Goal: Task Accomplishment & Management: Manage account settings

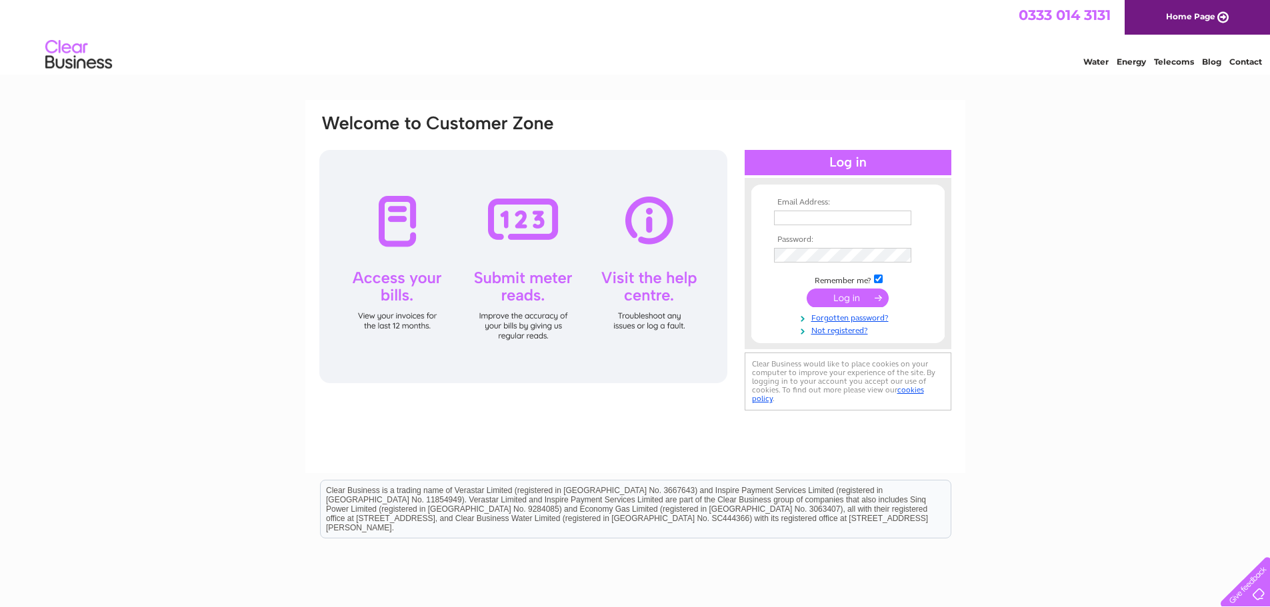
click at [860, 217] on input "text" at bounding box center [842, 218] width 137 height 15
type input "[EMAIL_ADDRESS][DOMAIN_NAME]"
click at [807, 290] on input "submit" at bounding box center [848, 299] width 82 height 19
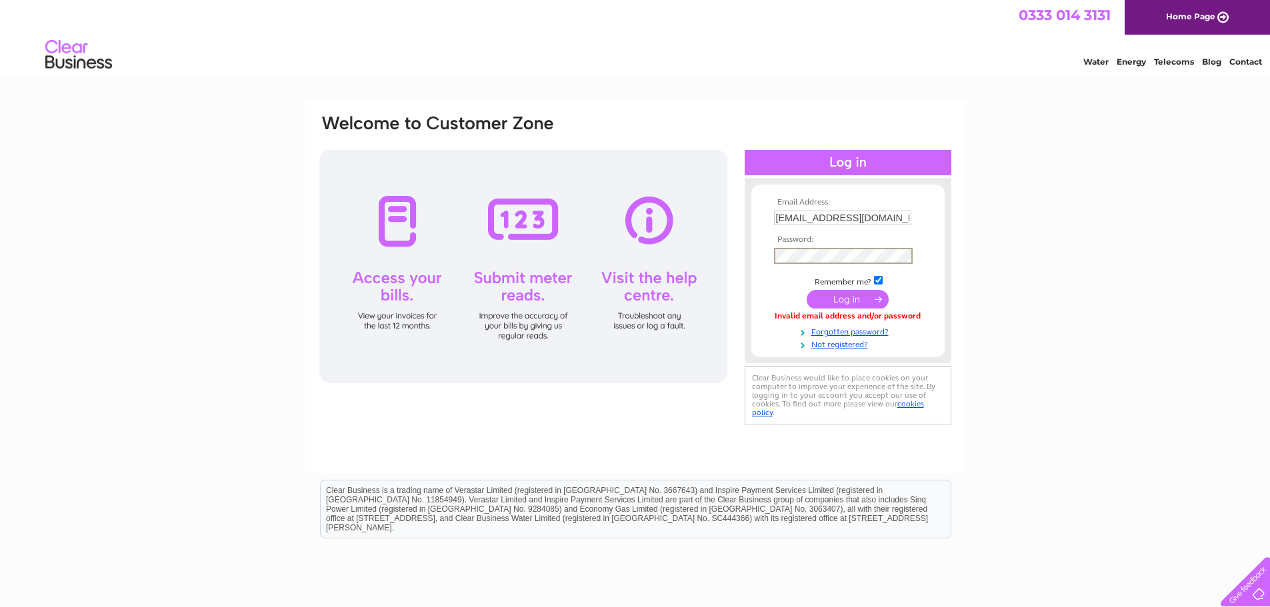
click at [807, 290] on input "submit" at bounding box center [848, 299] width 82 height 19
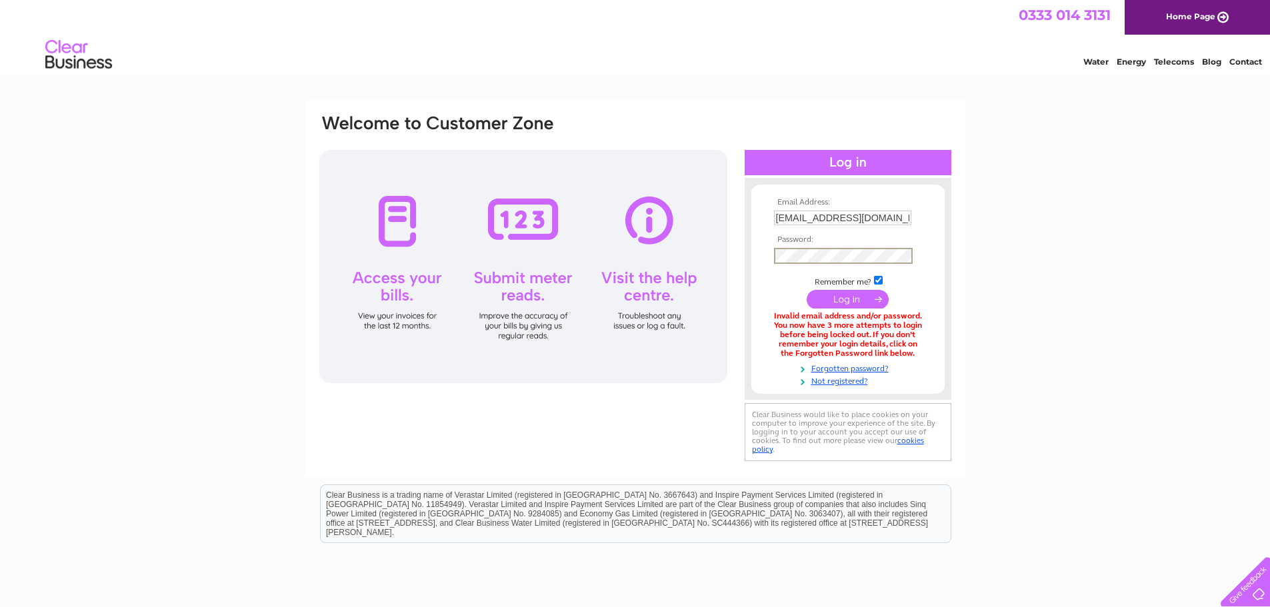
click at [807, 290] on input "submit" at bounding box center [848, 299] width 82 height 19
click at [863, 370] on link "Forgotten password?" at bounding box center [849, 366] width 151 height 13
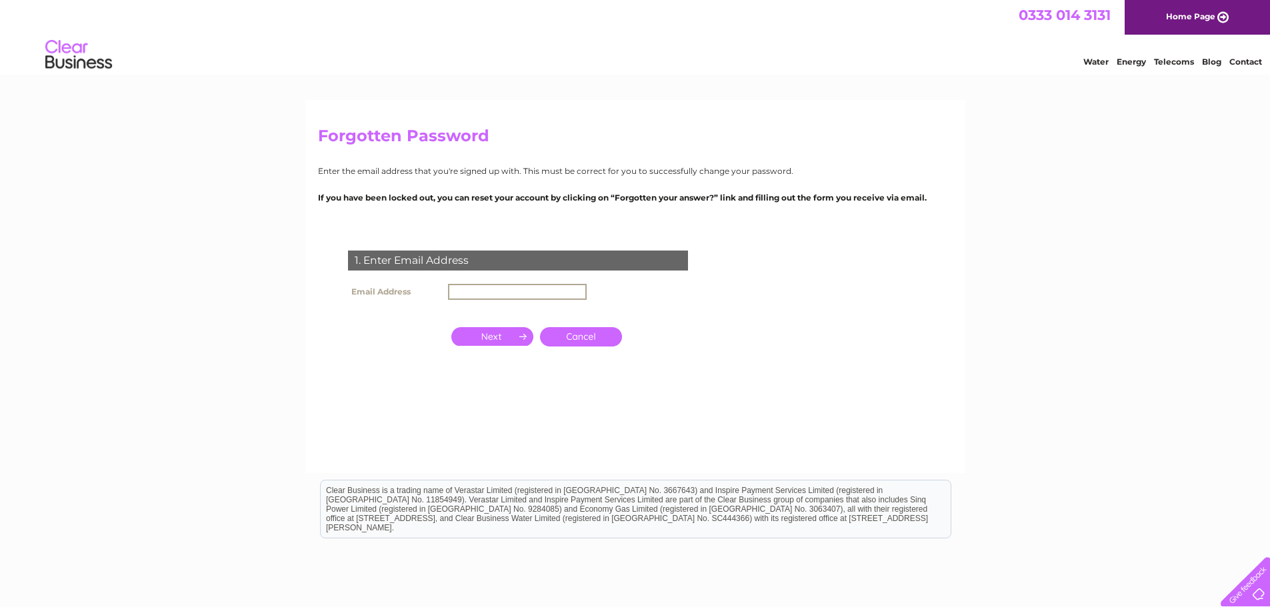
click at [503, 285] on input "text" at bounding box center [517, 292] width 139 height 16
type input "[EMAIL_ADDRESS][DOMAIN_NAME]"
click at [515, 331] on input "button" at bounding box center [492, 336] width 82 height 19
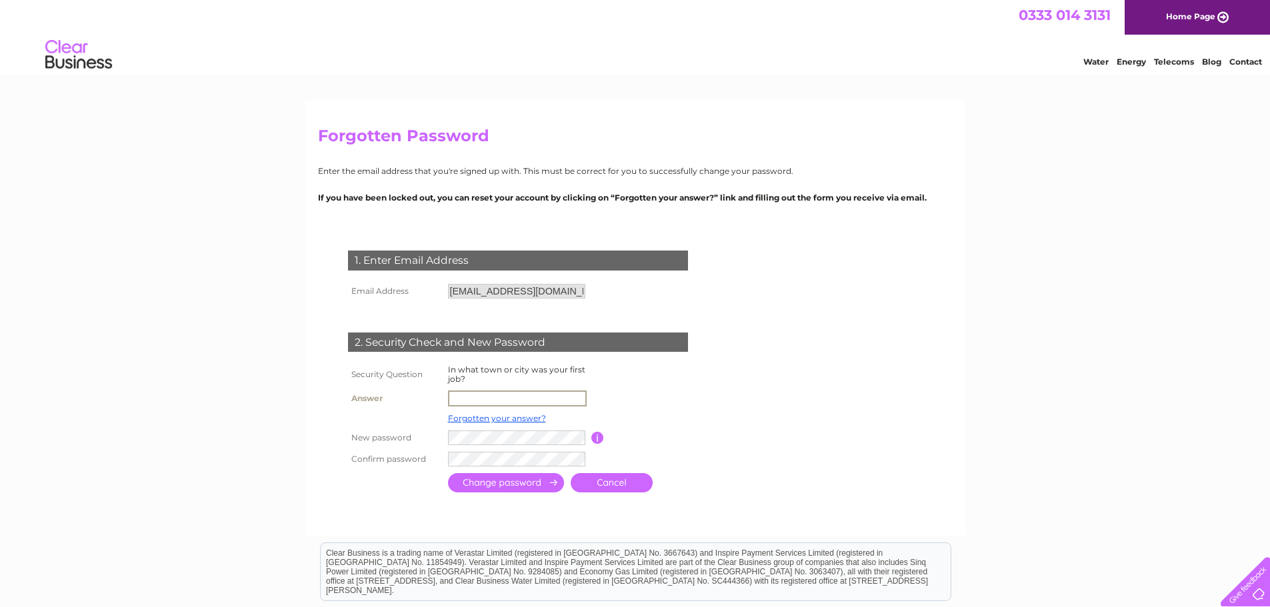
click at [500, 397] on input "text" at bounding box center [517, 399] width 139 height 16
type input "Brayton"
click at [448, 473] on input "submit" at bounding box center [506, 482] width 116 height 19
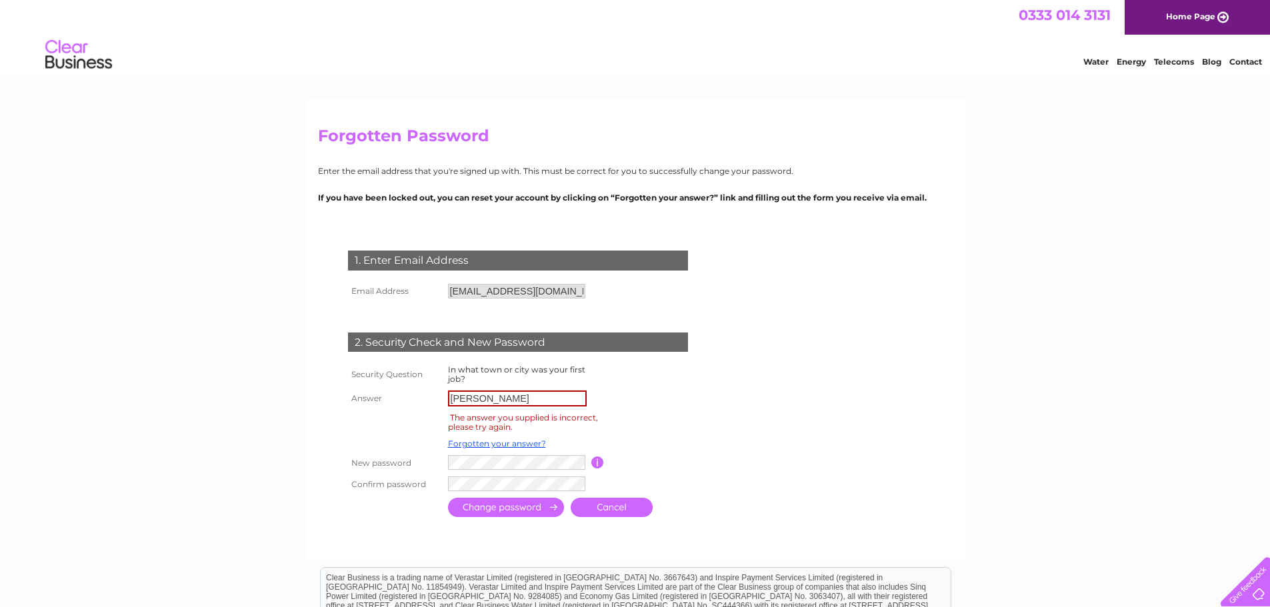
click at [530, 402] on input "Brayton" at bounding box center [517, 399] width 139 height 16
drag, startPoint x: 533, startPoint y: 400, endPoint x: 383, endPoint y: 400, distance: 150.7
click at [383, 400] on tr "Answer Brayton" at bounding box center [534, 398] width 379 height 23
type input "[PERSON_NAME]"
click at [598, 465] on input "button" at bounding box center [597, 463] width 13 height 12
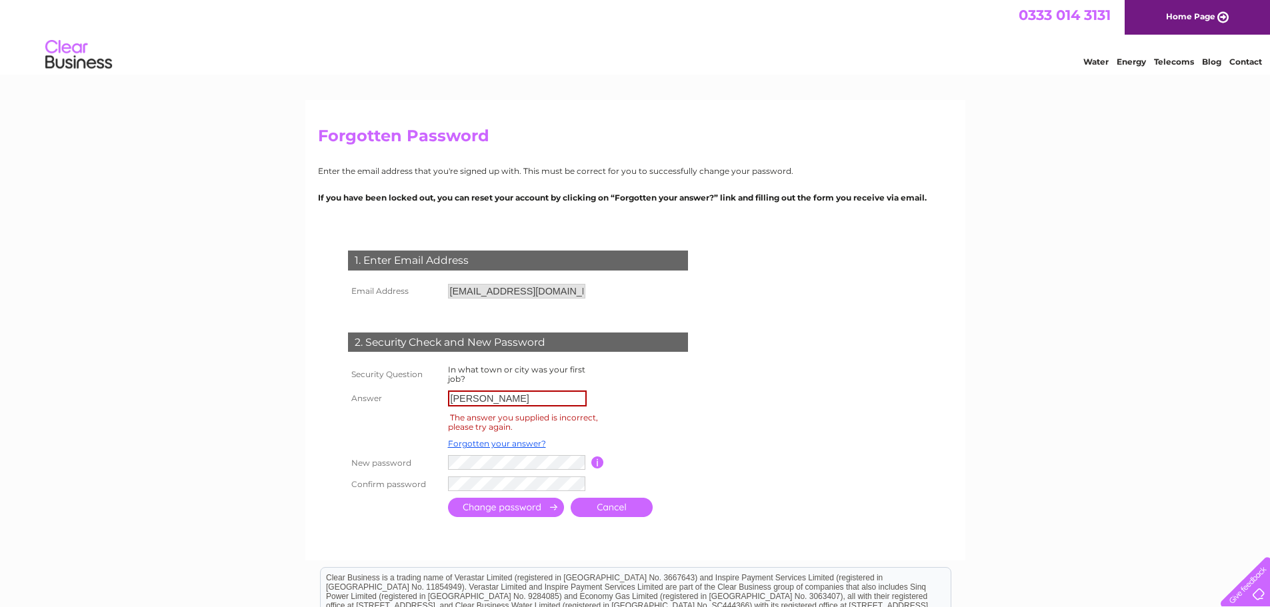
click at [536, 501] on input "submit" at bounding box center [506, 507] width 116 height 19
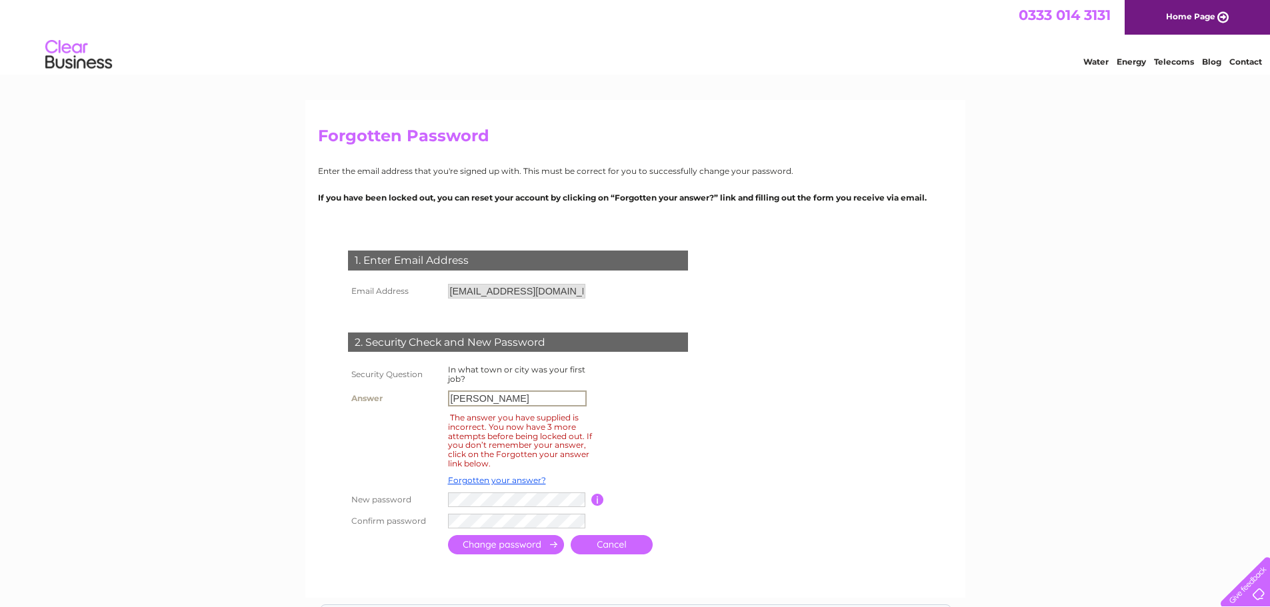
click at [497, 397] on input "[PERSON_NAME]" at bounding box center [517, 399] width 139 height 16
click at [403, 223] on div "Forgotten Password Enter the email address that you're signed up with. This mus…" at bounding box center [635, 349] width 660 height 498
click at [626, 196] on p "If you have been locked out, you can reset your account by clicking on “Forgott…" at bounding box center [635, 197] width 635 height 13
click at [719, 195] on p "If you have been locked out, you can reset your account by clicking on “Forgott…" at bounding box center [635, 197] width 635 height 13
click at [480, 480] on link "Forgotten your answer?" at bounding box center [497, 480] width 98 height 10
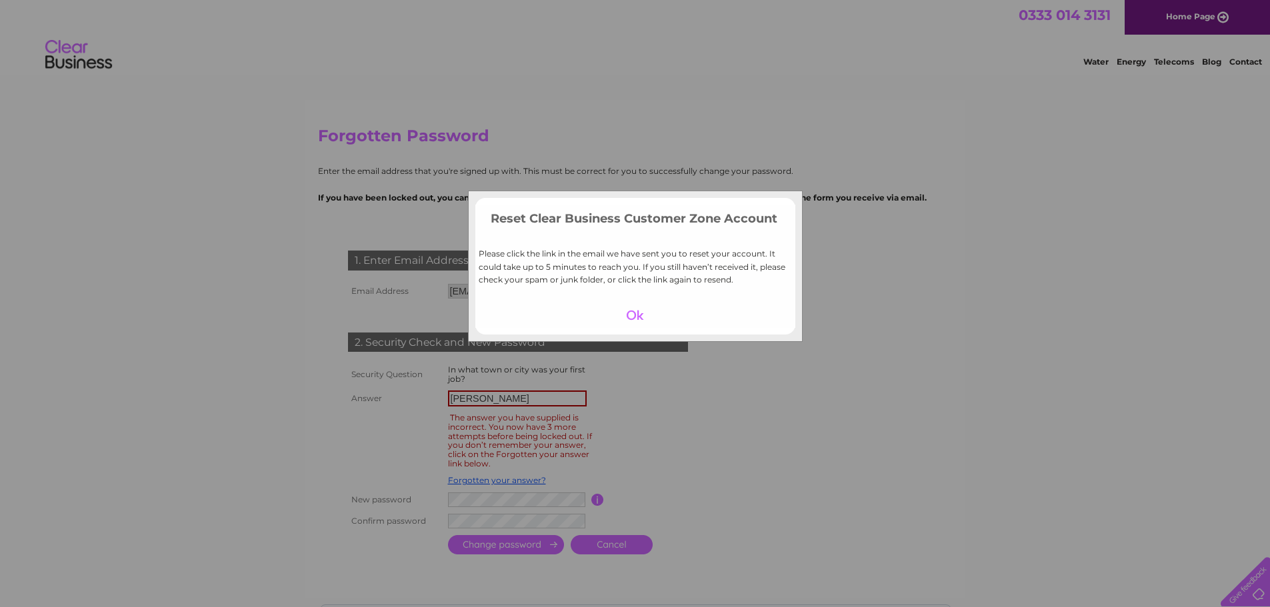
click at [641, 309] on div at bounding box center [635, 315] width 82 height 19
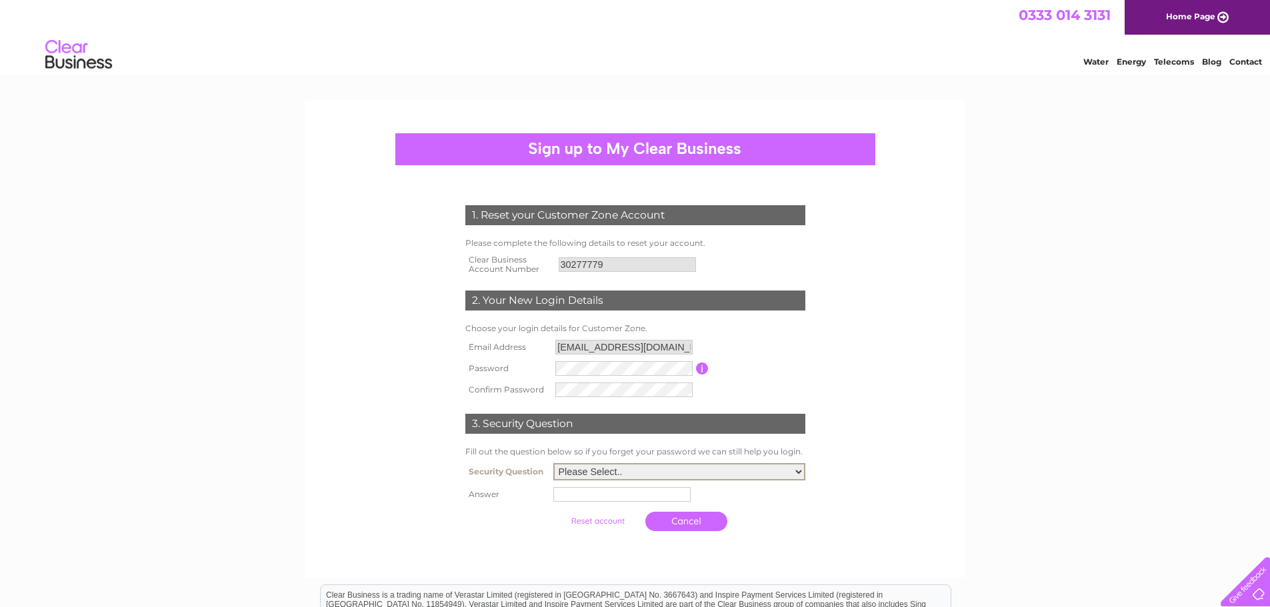
click at [591, 473] on select "Please Select.. In what town or city was your first job? In what town or city d…" at bounding box center [679, 471] width 252 height 17
select select "1"
click at [553, 464] on select "Please Select.. In what town or city was your first job? In what town or city d…" at bounding box center [679, 471] width 252 height 17
click at [606, 505] on tbody "Security Question Please Select.. In what town or city was your first job? In w…" at bounding box center [635, 499] width 347 height 78
click at [605, 500] on input "text" at bounding box center [623, 493] width 137 height 15
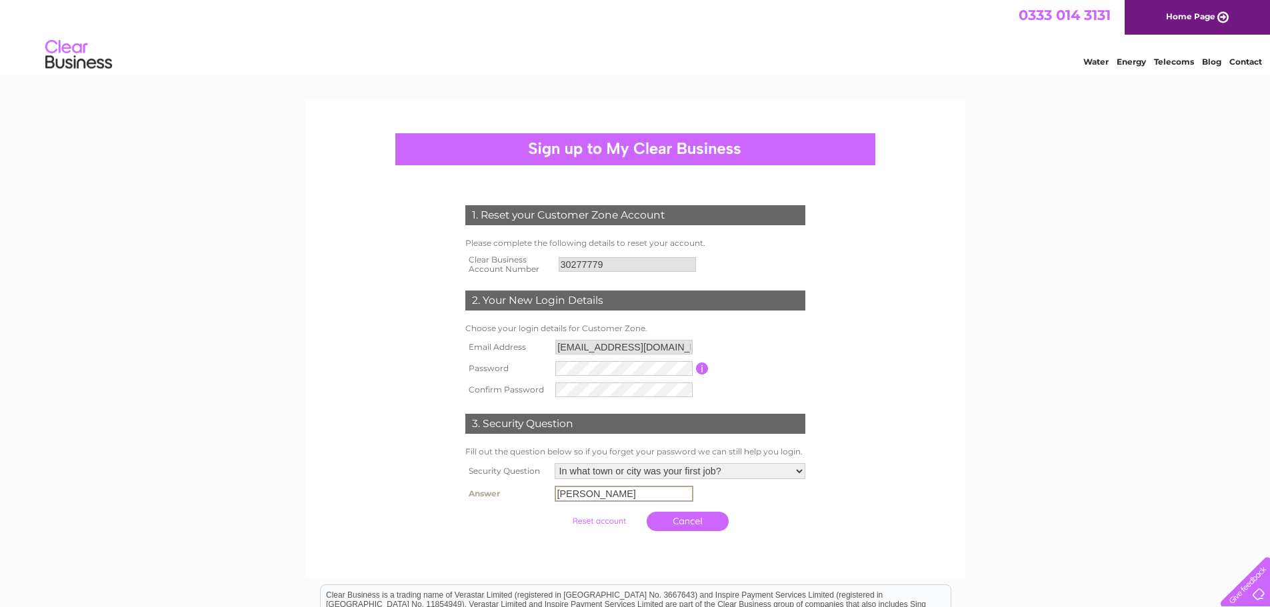
type input "[PERSON_NAME]"
click at [612, 519] on input "submit" at bounding box center [599, 521] width 82 height 19
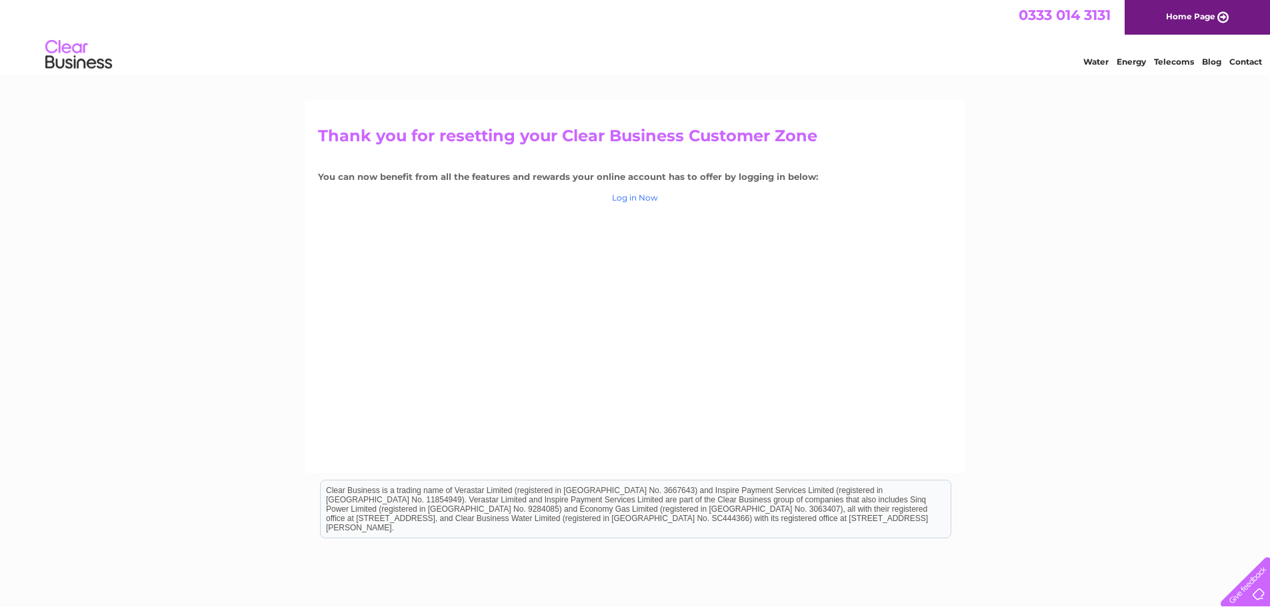
click at [653, 199] on link "Log in Now" at bounding box center [635, 198] width 46 height 10
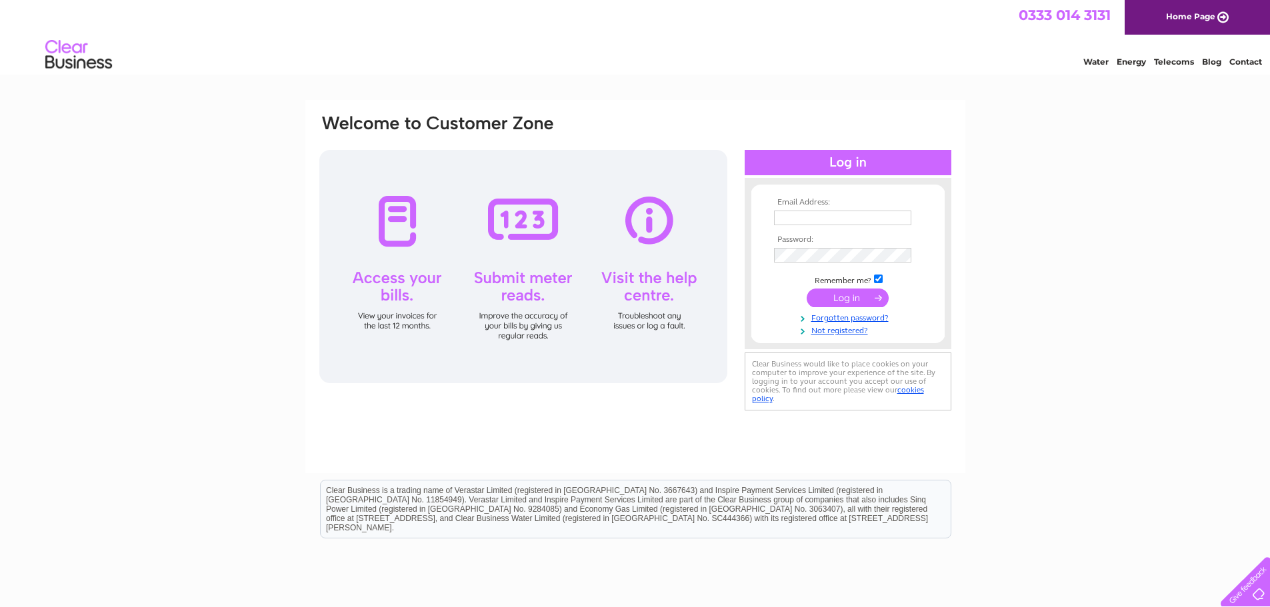
click at [817, 218] on input "text" at bounding box center [842, 218] width 137 height 15
type input "[EMAIL_ADDRESS][DOMAIN_NAME]"
click at [846, 297] on input "submit" at bounding box center [848, 298] width 82 height 19
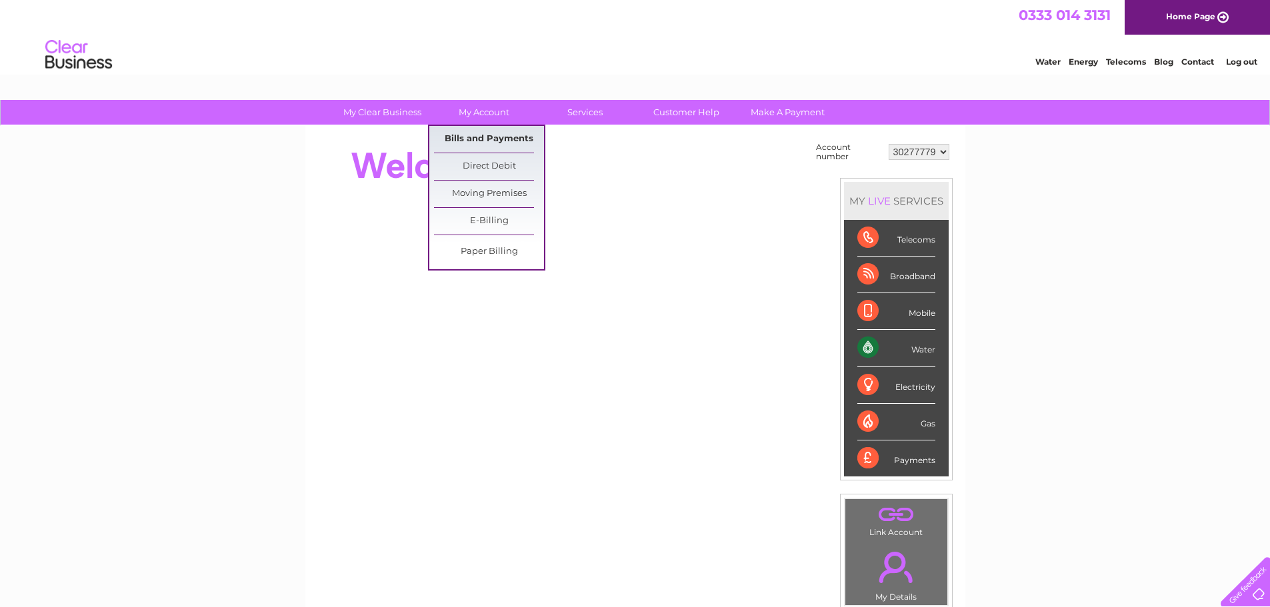
click at [500, 138] on link "Bills and Payments" at bounding box center [489, 139] width 110 height 27
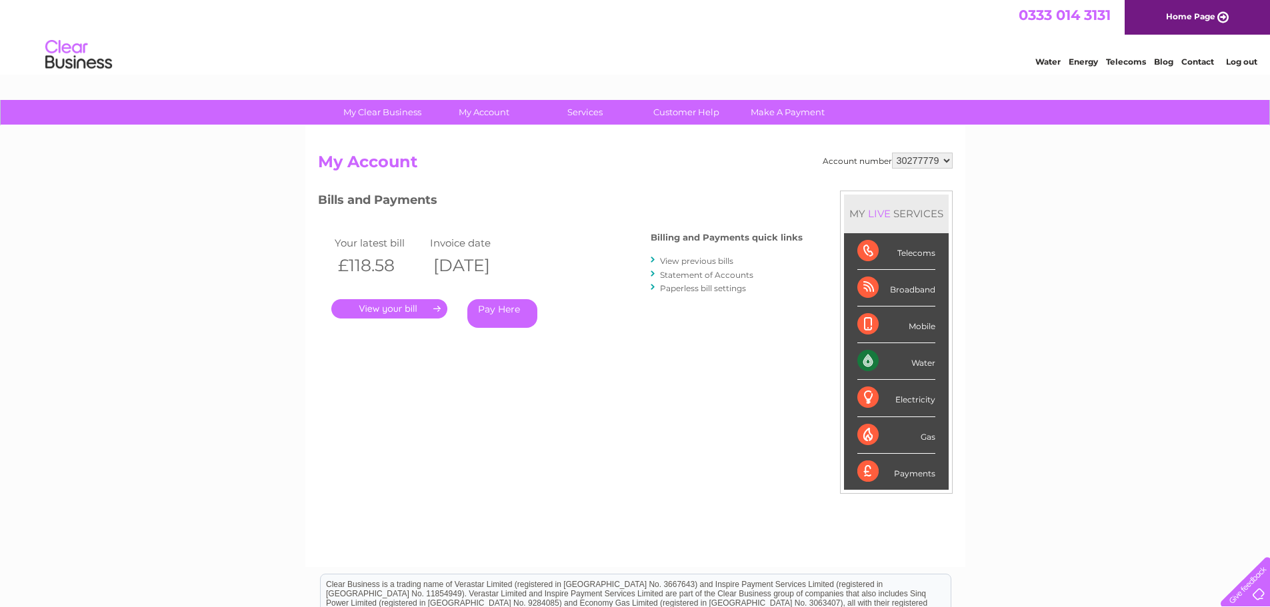
click at [427, 308] on link "." at bounding box center [389, 308] width 116 height 19
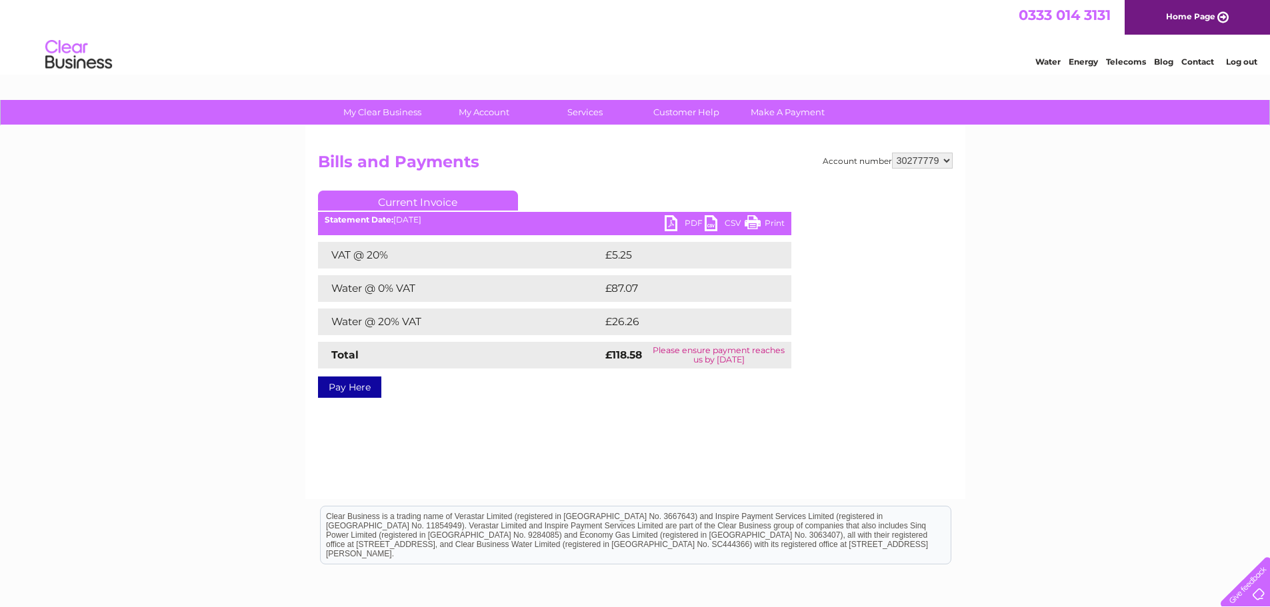
click at [676, 220] on link "PDF" at bounding box center [685, 224] width 40 height 19
